Goal: Transaction & Acquisition: Purchase product/service

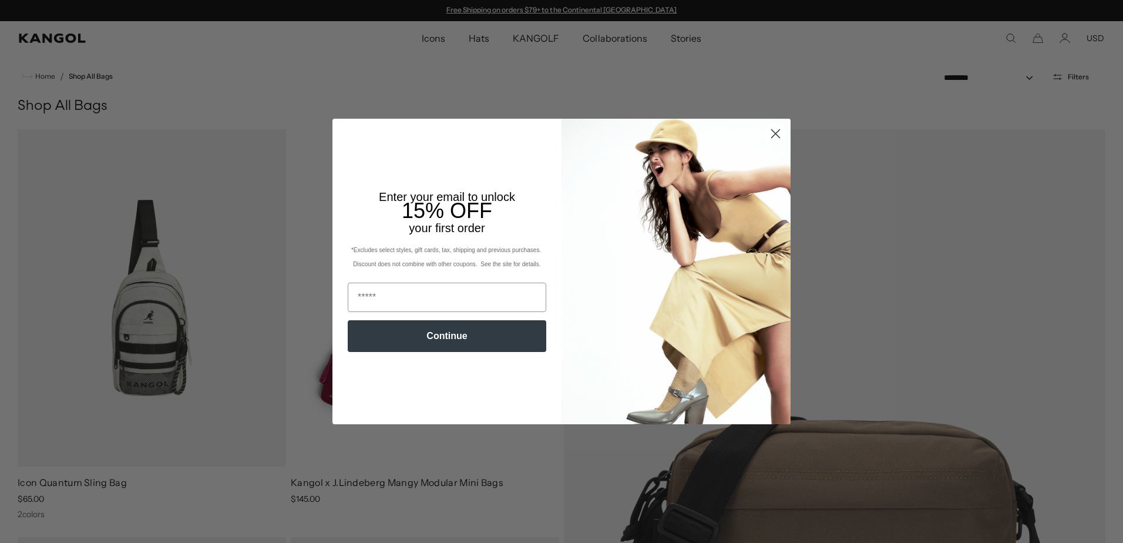
click at [775, 129] on circle "Close dialog" at bounding box center [775, 133] width 19 height 19
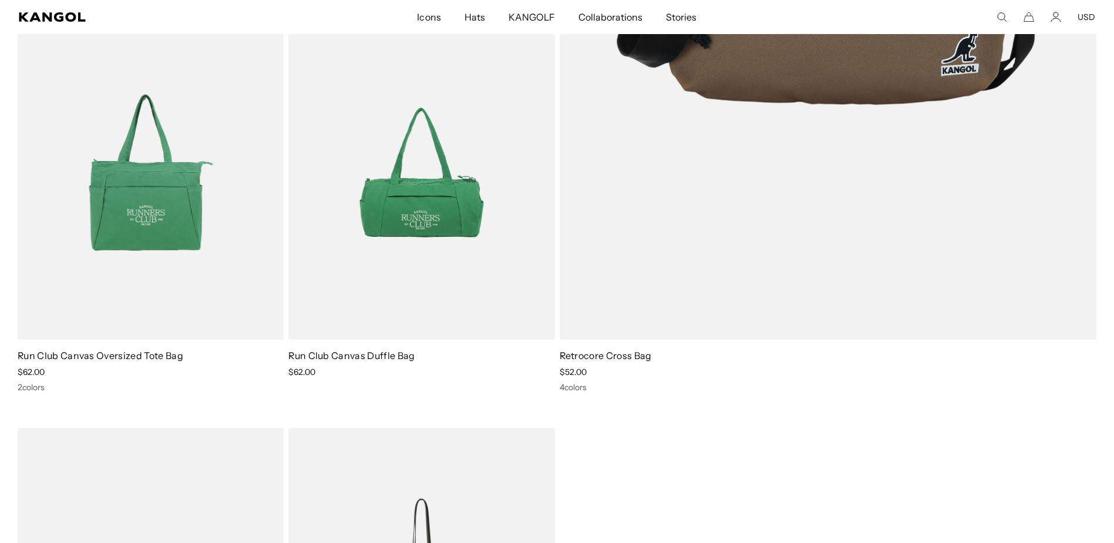
scroll to position [0, 242]
